Goal: Task Accomplishment & Management: Manage account settings

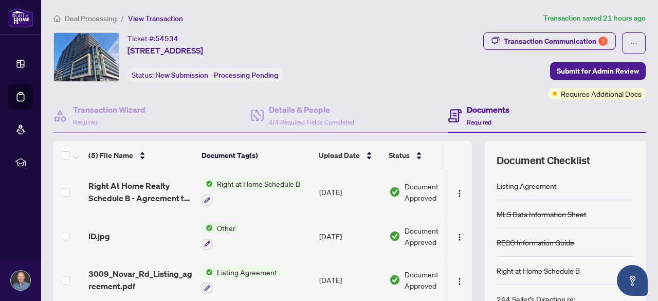
scroll to position [48, 0]
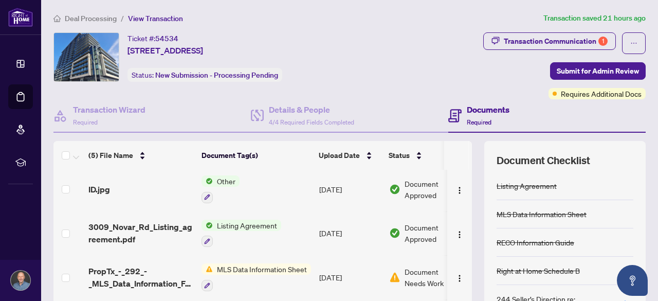
click at [411, 271] on span "Document Needs Work" at bounding box center [430, 277] width 53 height 23
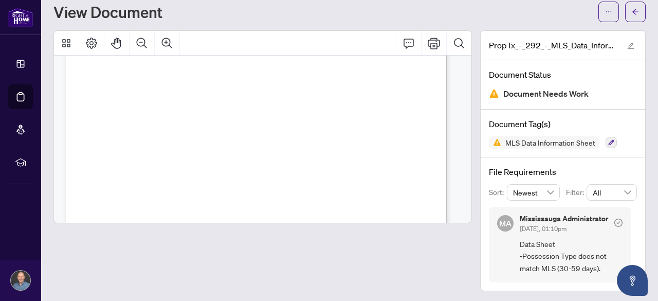
scroll to position [1051, 0]
click at [236, 96] on span "Waterway" at bounding box center [225, 97] width 22 height 5
